Goal: Check status: Check status

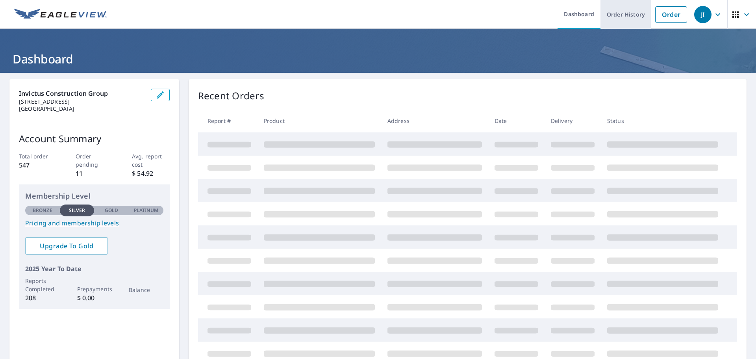
click at [624, 13] on link "Order History" at bounding box center [626, 14] width 51 height 29
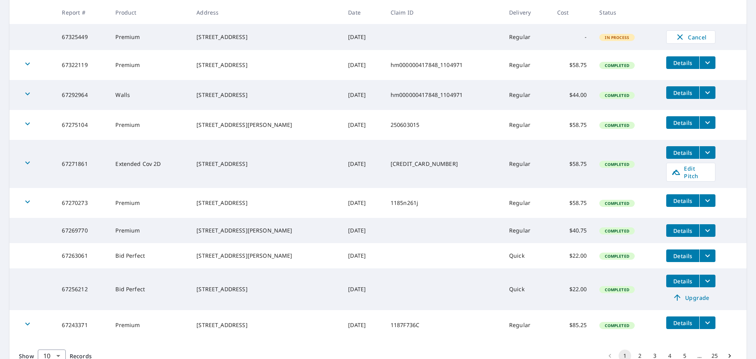
scroll to position [193, 0]
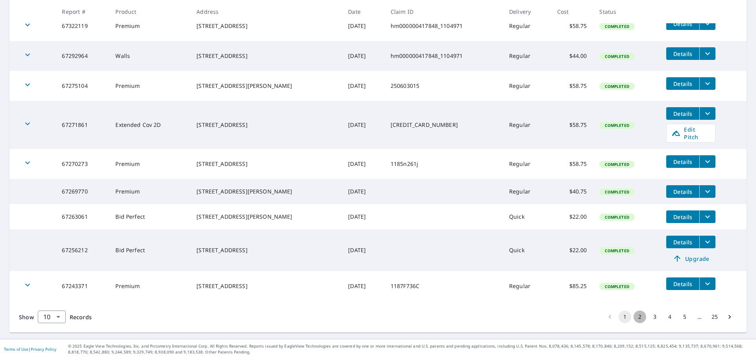
click at [634, 317] on button "2" at bounding box center [640, 316] width 13 height 13
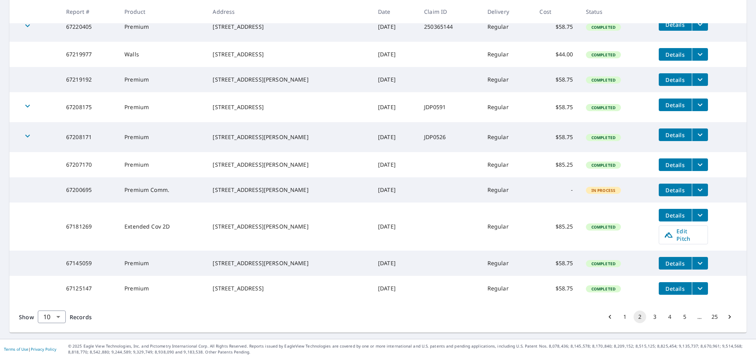
scroll to position [176, 0]
click at [619, 316] on button "1" at bounding box center [625, 316] width 13 height 13
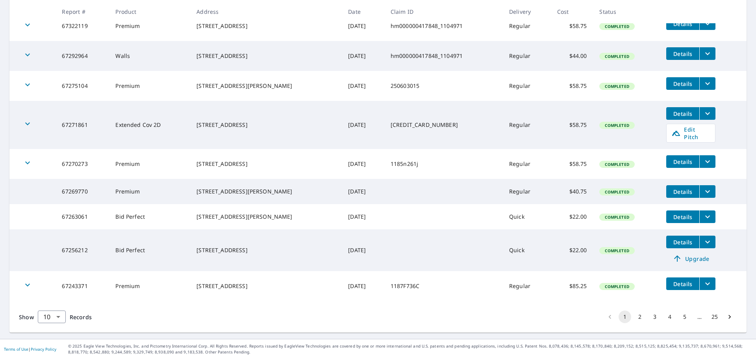
scroll to position [193, 0]
click at [72, 286] on td "67243371" at bounding box center [83, 286] width 54 height 30
copy td "67243371"
click at [70, 251] on td "67256212" at bounding box center [83, 250] width 54 height 42
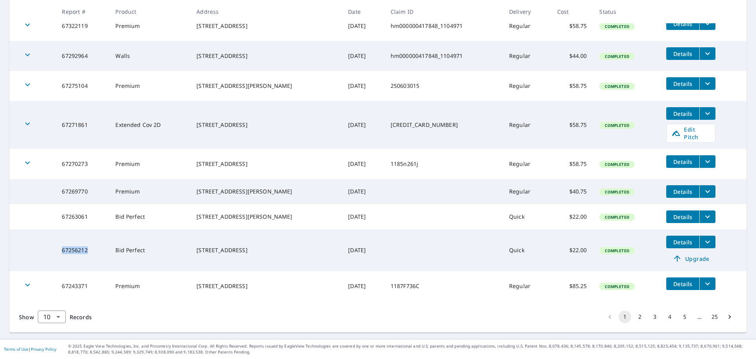
click at [70, 251] on td "67256212" at bounding box center [83, 250] width 54 height 42
copy td "67256212"
click at [72, 215] on td "67263061" at bounding box center [83, 216] width 54 height 25
copy td "67263061"
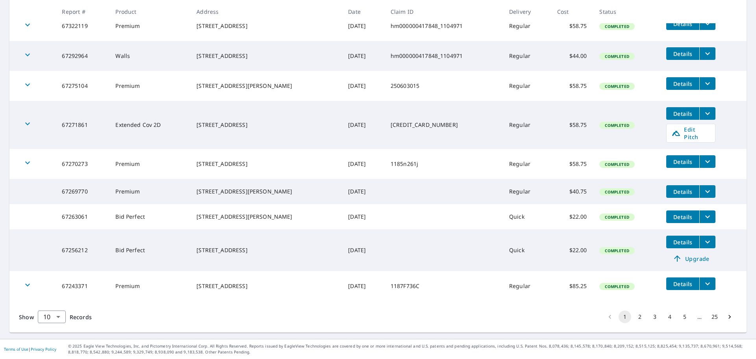
click at [80, 188] on td "67269770" at bounding box center [83, 191] width 54 height 25
click at [78, 188] on td "67269770" at bounding box center [83, 191] width 54 height 25
copy td "67269770"
click at [74, 155] on td "67270273" at bounding box center [83, 164] width 54 height 30
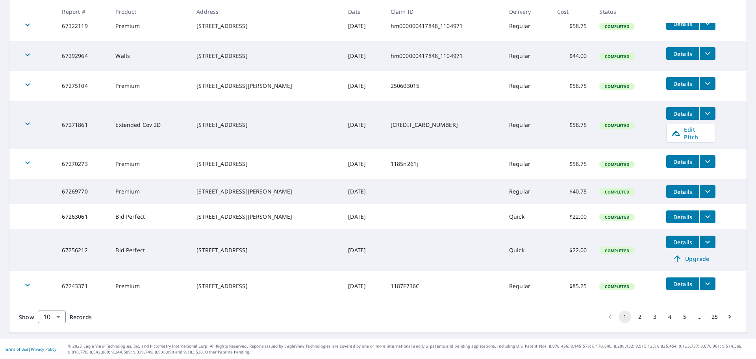
click at [73, 157] on td "67270273" at bounding box center [83, 164] width 54 height 30
copy td "67270273"
click at [75, 121] on td "67271861" at bounding box center [83, 125] width 54 height 48
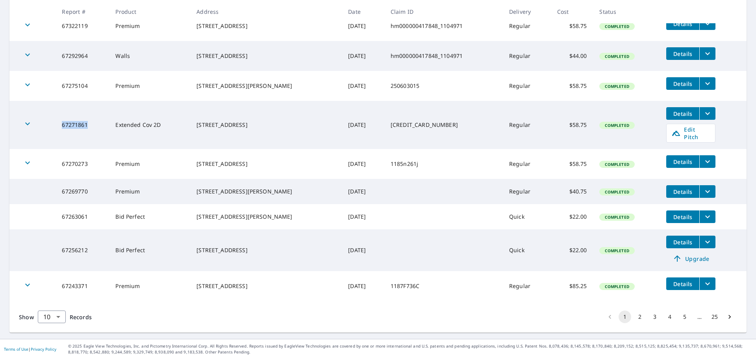
copy td "67271861"
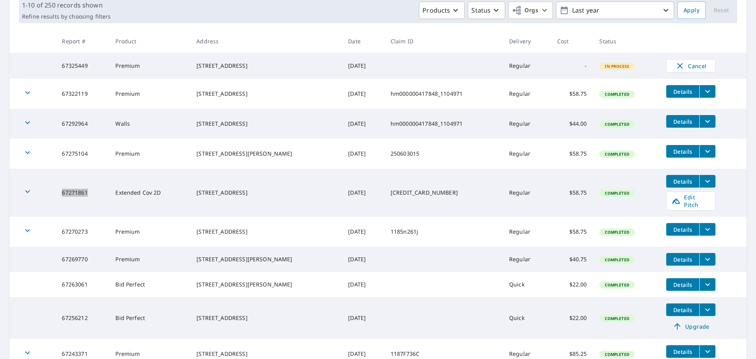
scroll to position [114, 0]
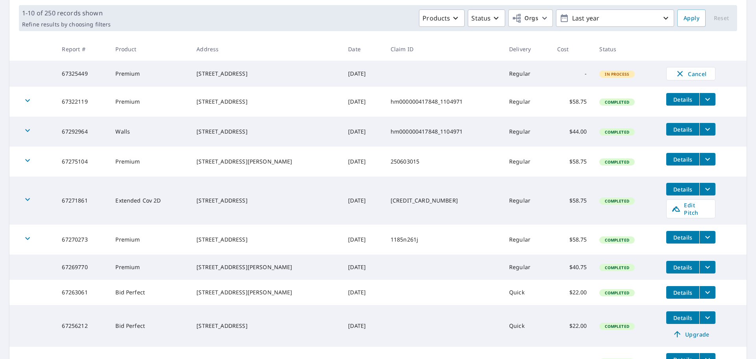
click at [62, 163] on td "67275104" at bounding box center [83, 162] width 54 height 30
copy td "67275104"
click at [74, 137] on td "67292964" at bounding box center [83, 132] width 54 height 30
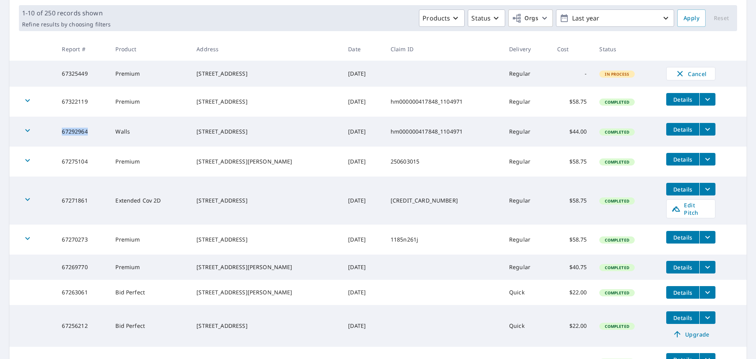
copy td "67292964"
click at [75, 104] on td "67322119" at bounding box center [83, 102] width 54 height 30
copy td "67322119"
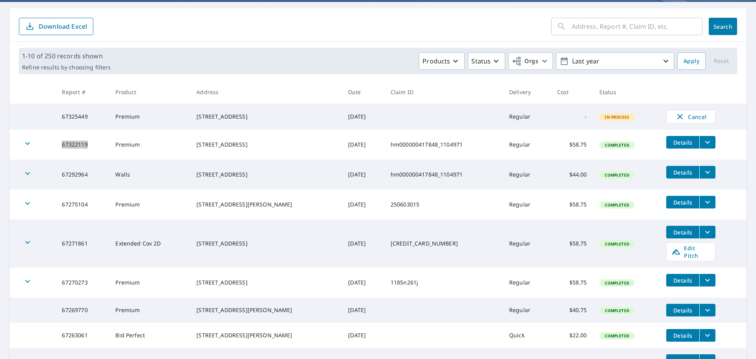
scroll to position [0, 0]
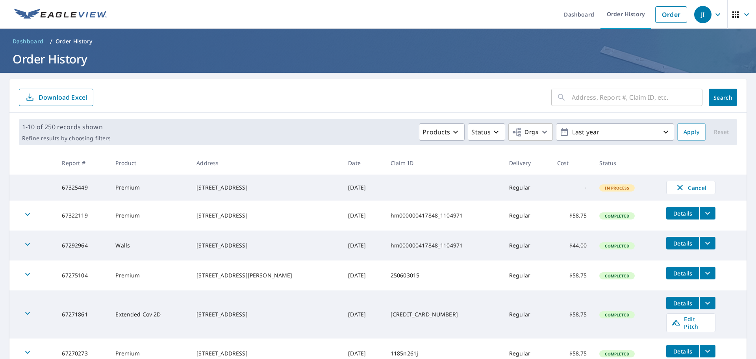
click at [586, 96] on input "text" at bounding box center [637, 97] width 131 height 22
type input "66574224"
click at [715, 96] on span "Search" at bounding box center [723, 97] width 16 height 7
